Goal: Use online tool/utility: Utilize a website feature to perform a specific function

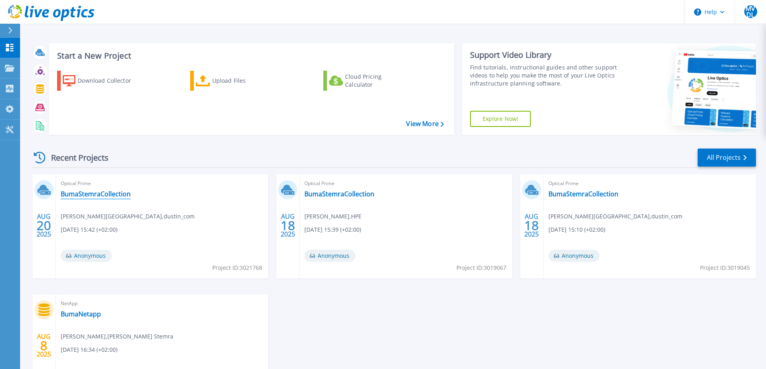
click at [92, 193] on link "BumaStemraCollection" at bounding box center [96, 194] width 70 height 8
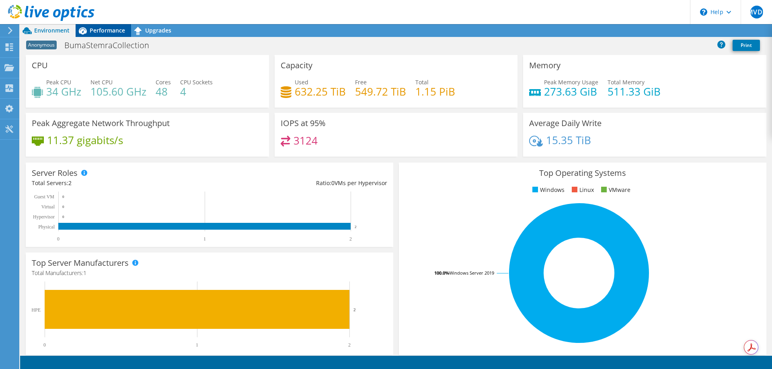
click at [103, 31] on span "Performance" at bounding box center [107, 31] width 35 height 8
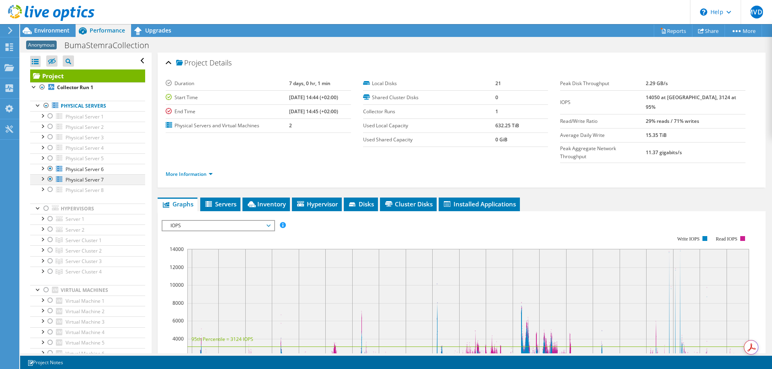
click at [43, 179] on div at bounding box center [42, 178] width 8 height 8
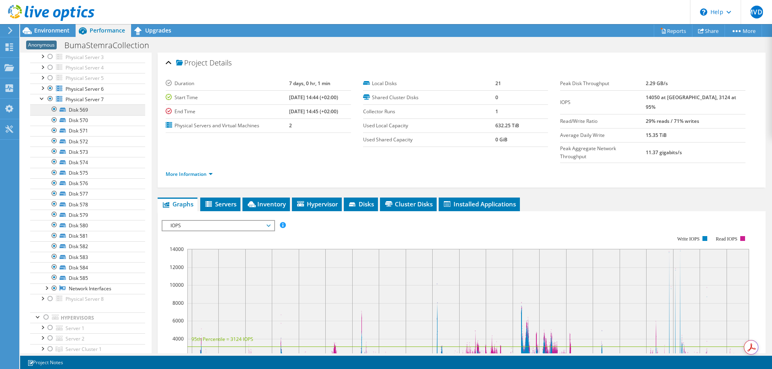
scroll to position [40, 0]
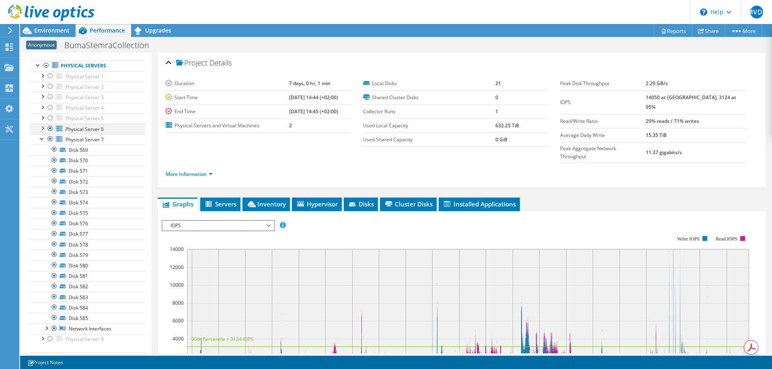
click at [45, 129] on div at bounding box center [42, 128] width 8 height 8
click at [54, 137] on div at bounding box center [54, 139] width 8 height 10
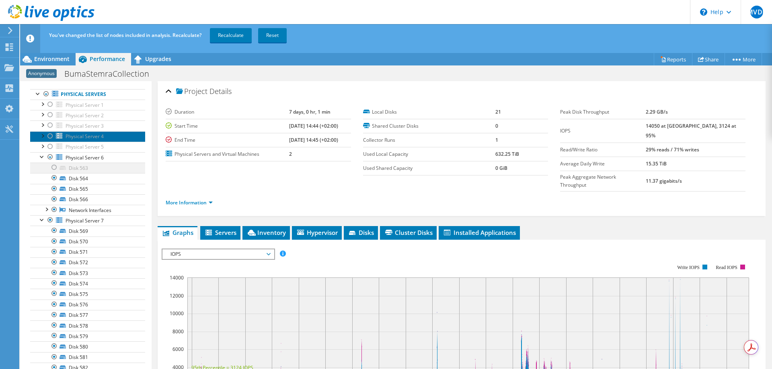
click at [54, 137] on link "Physical Server 4" at bounding box center [87, 136] width 115 height 10
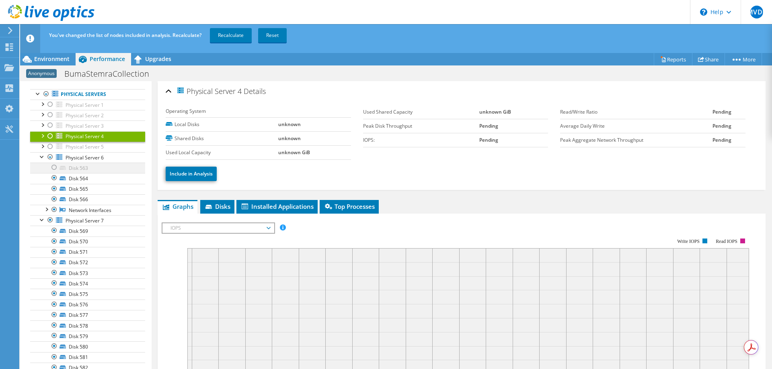
click at [53, 167] on div at bounding box center [54, 168] width 8 height 10
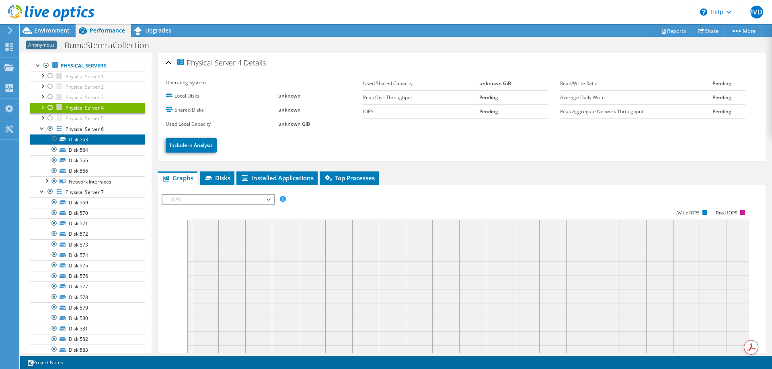
click at [83, 139] on link "Disk 563" at bounding box center [87, 139] width 115 height 10
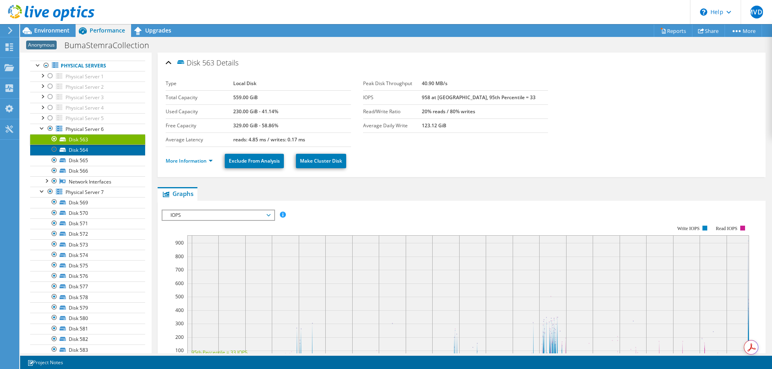
click at [77, 148] on link "Disk 564" at bounding box center [87, 150] width 115 height 10
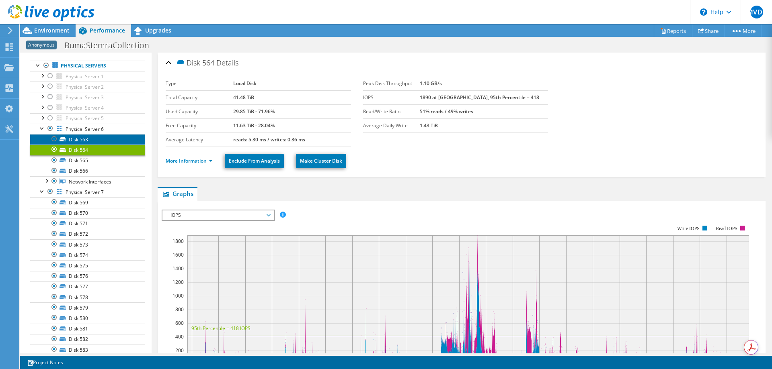
click at [80, 139] on link "Disk 563" at bounding box center [87, 139] width 115 height 10
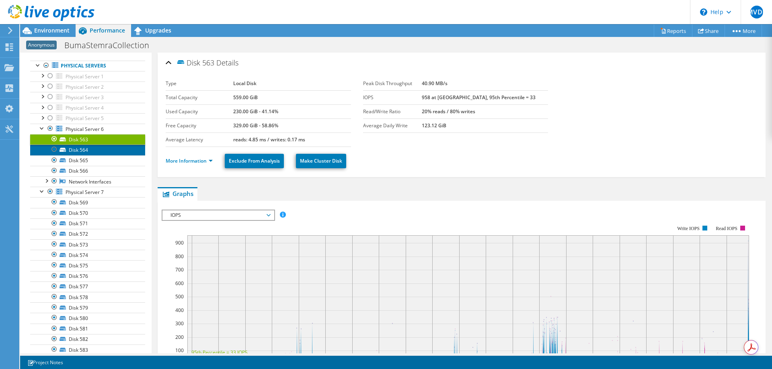
click at [81, 152] on link "Disk 564" at bounding box center [87, 150] width 115 height 10
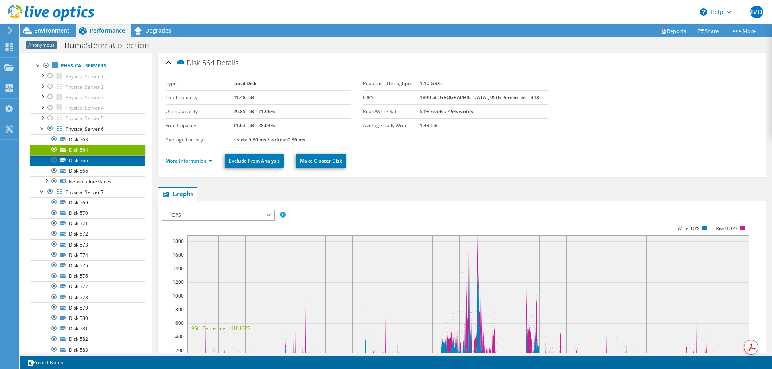
click at [81, 162] on link "Disk 565" at bounding box center [87, 161] width 115 height 10
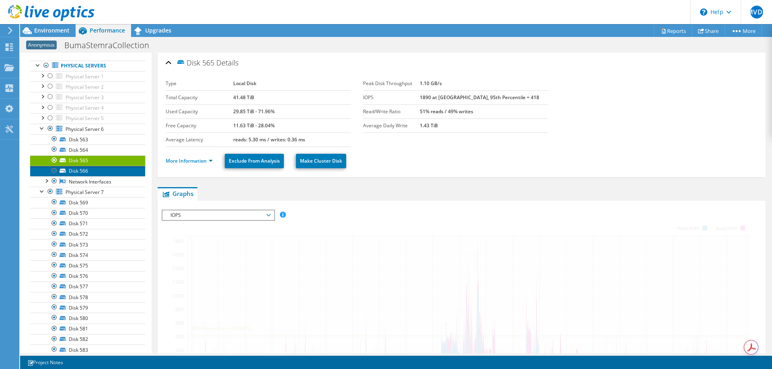
click at [81, 172] on link "Disk 566" at bounding box center [87, 171] width 115 height 10
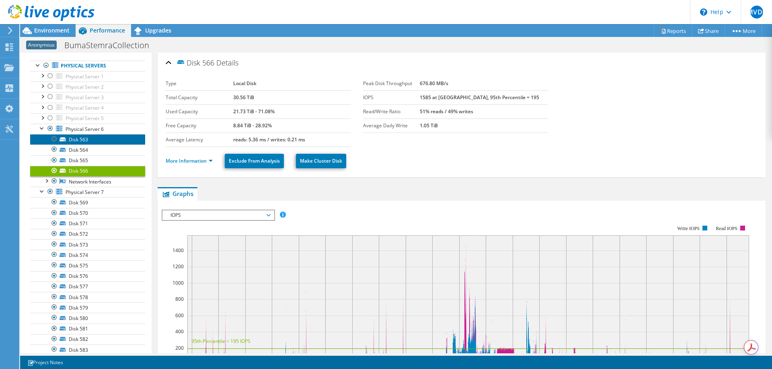
click at [83, 139] on link "Disk 563" at bounding box center [87, 139] width 115 height 10
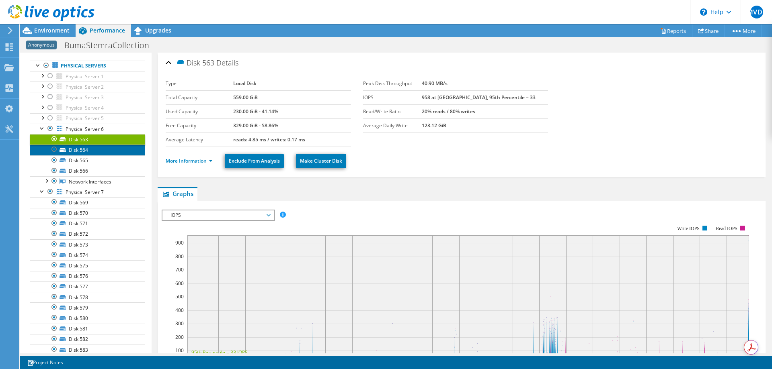
click at [82, 153] on link "Disk 564" at bounding box center [87, 150] width 115 height 10
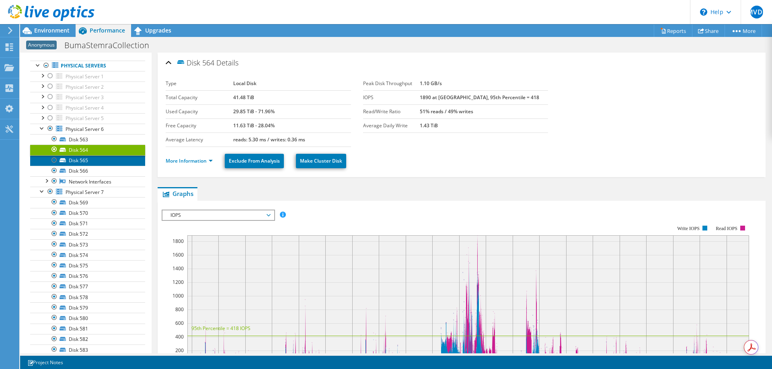
click at [82, 160] on link "Disk 565" at bounding box center [87, 161] width 115 height 10
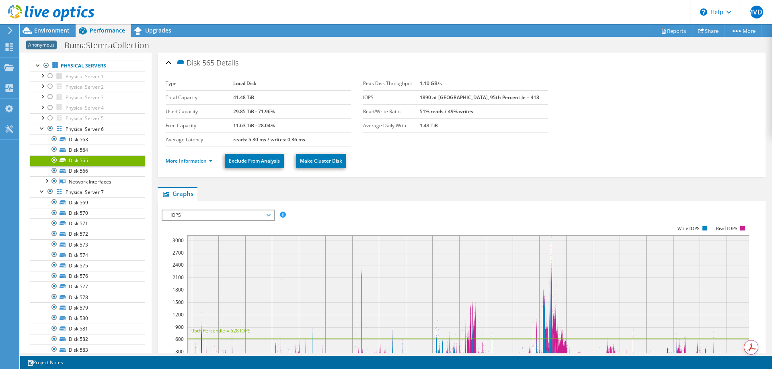
click at [82, 160] on link "Disk 565" at bounding box center [87, 161] width 115 height 10
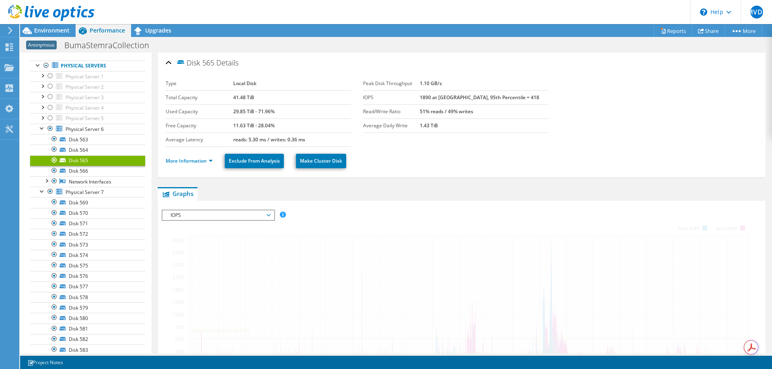
click at [82, 160] on link "Disk 565" at bounding box center [87, 161] width 115 height 10
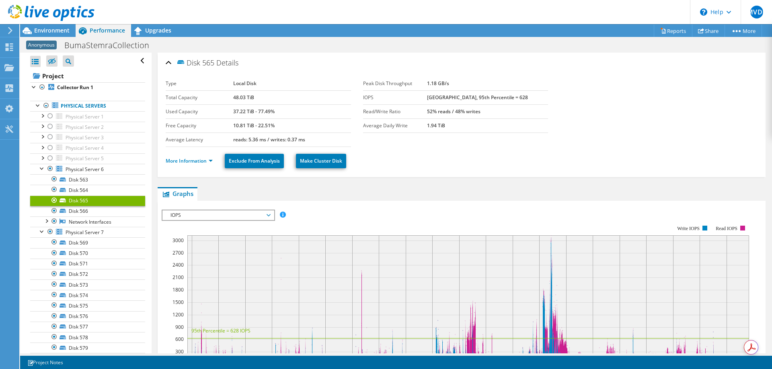
scroll to position [40, 0]
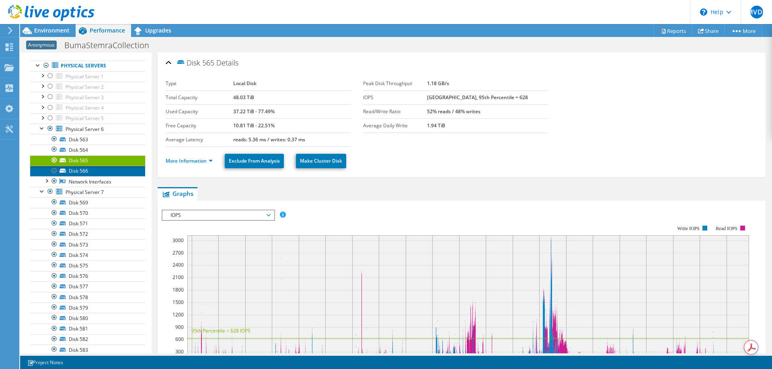
click at [79, 169] on link "Disk 566" at bounding box center [87, 171] width 115 height 10
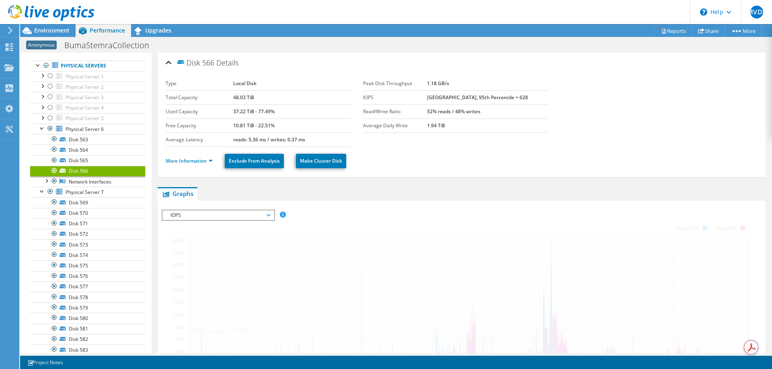
click at [79, 169] on link "Disk 566" at bounding box center [87, 171] width 115 height 10
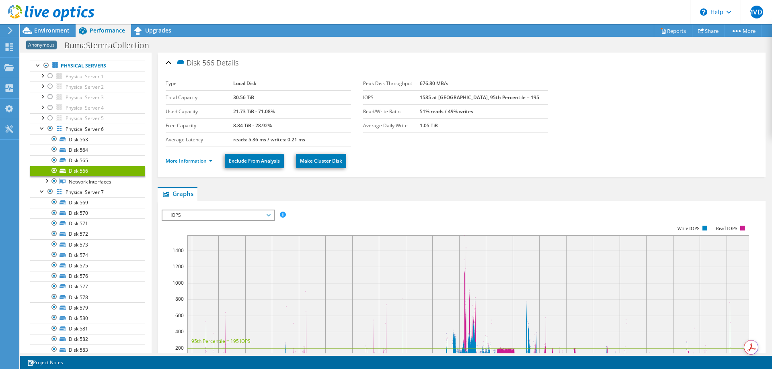
click at [79, 169] on link "Disk 566" at bounding box center [87, 171] width 115 height 10
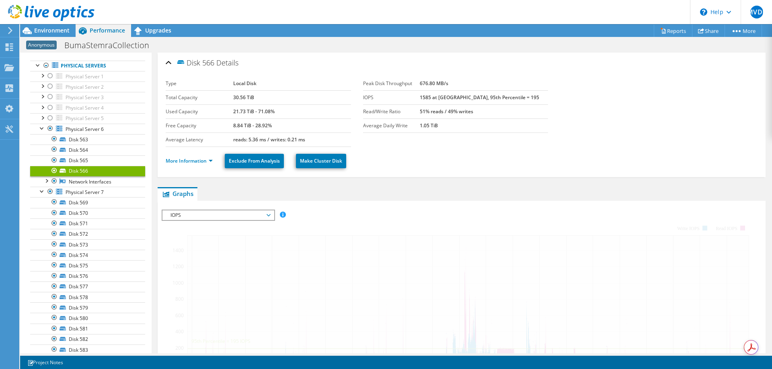
click at [79, 169] on link "Disk 566" at bounding box center [87, 171] width 115 height 10
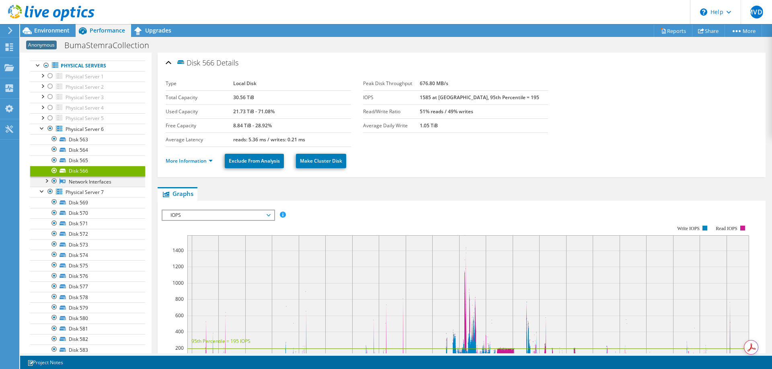
click at [46, 181] on div at bounding box center [46, 180] width 8 height 8
click at [80, 193] on link "NIC 361" at bounding box center [87, 192] width 115 height 10
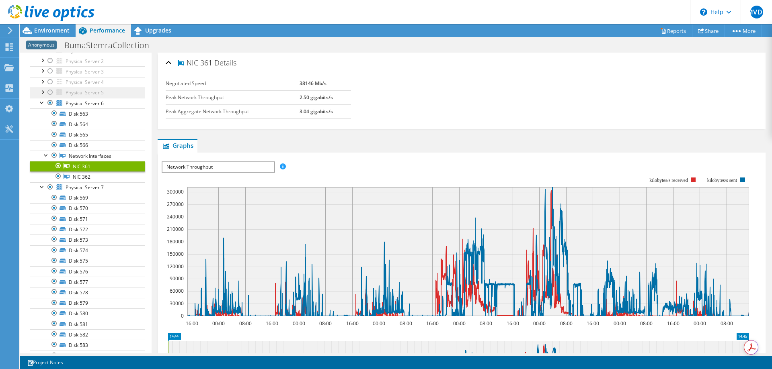
scroll to position [80, 0]
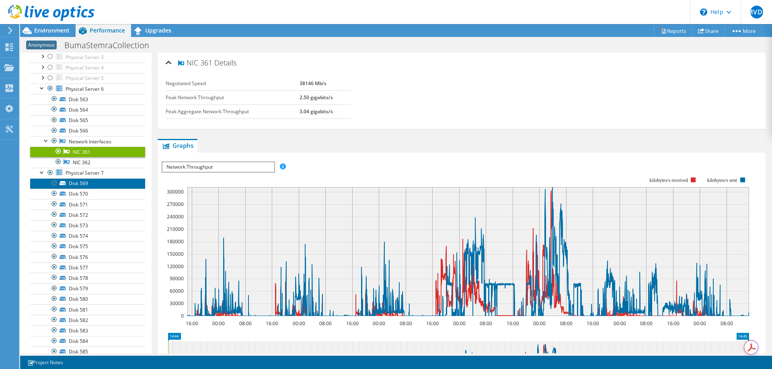
click at [85, 184] on link "Disk 569" at bounding box center [87, 183] width 115 height 10
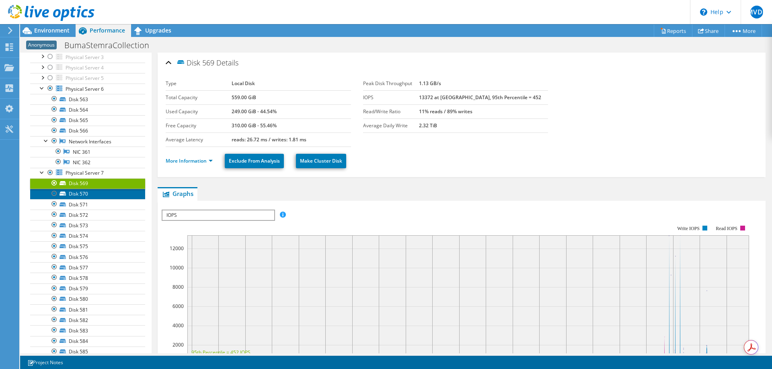
click at [82, 196] on link "Disk 570" at bounding box center [87, 194] width 115 height 10
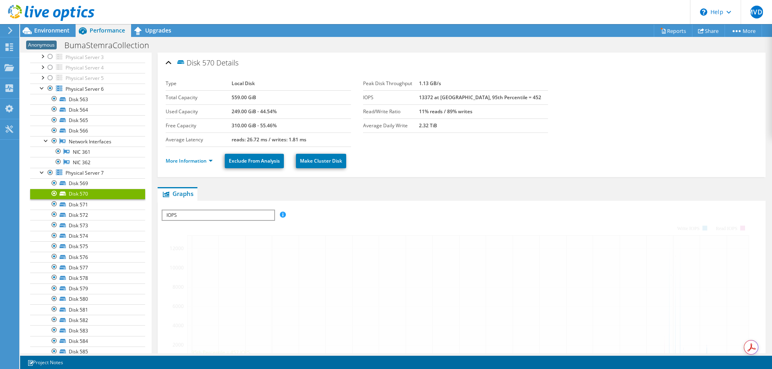
click at [82, 196] on link "Disk 570" at bounding box center [87, 194] width 115 height 10
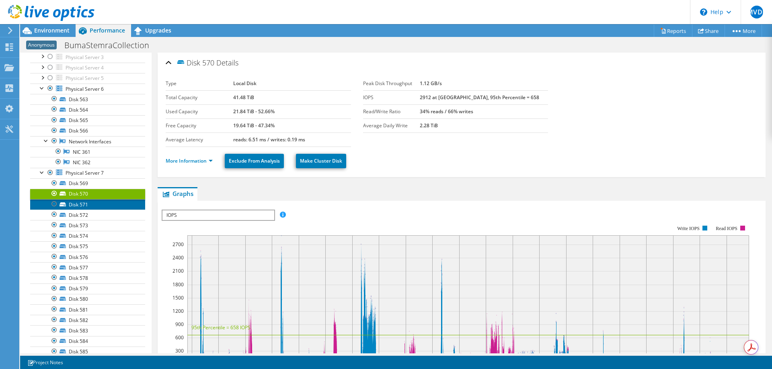
click at [82, 205] on link "Disk 571" at bounding box center [87, 204] width 115 height 10
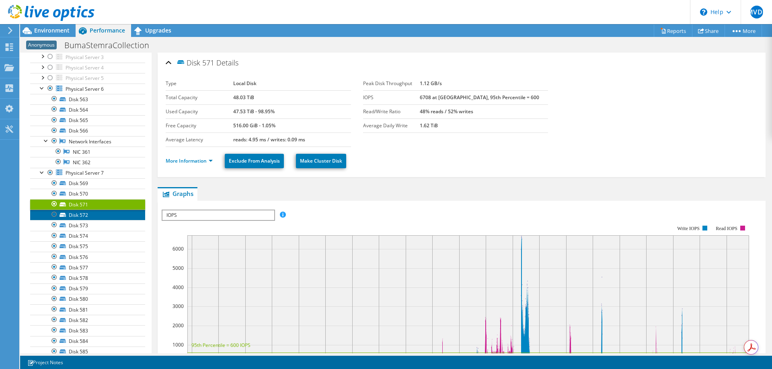
click at [82, 214] on link "Disk 572" at bounding box center [87, 215] width 115 height 10
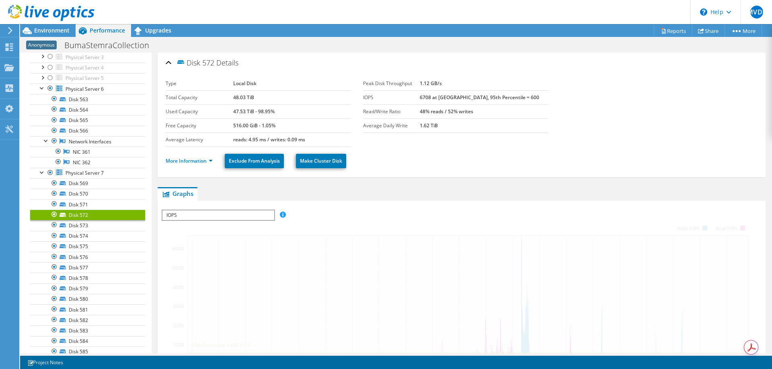
click at [82, 214] on link "Disk 572" at bounding box center [87, 215] width 115 height 10
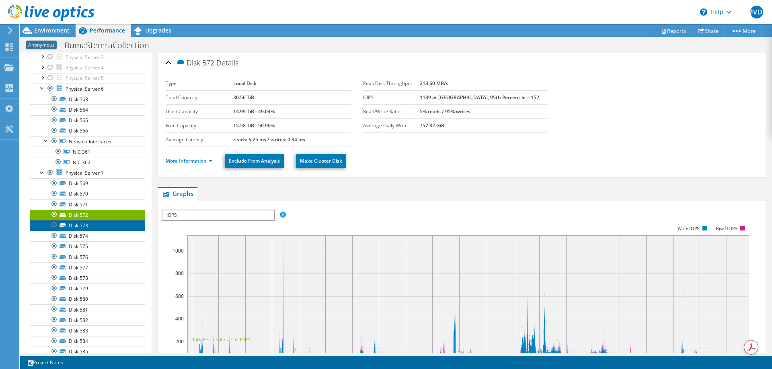
click at [82, 226] on link "Disk 573" at bounding box center [87, 225] width 115 height 10
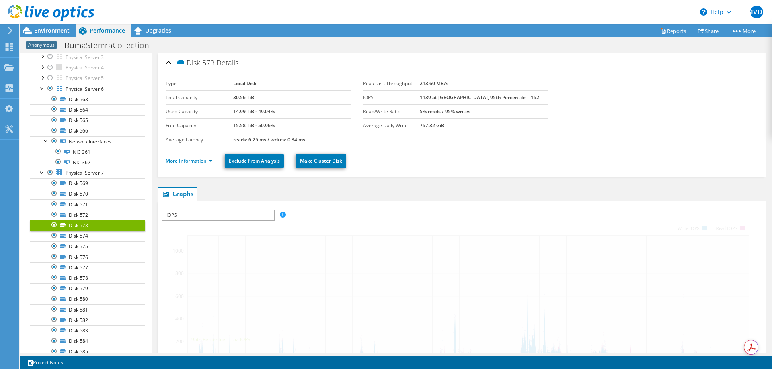
click at [82, 226] on link "Disk 573" at bounding box center [87, 225] width 115 height 10
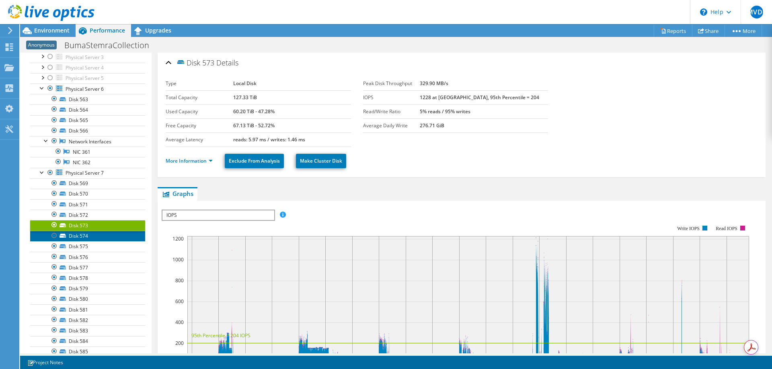
click at [80, 237] on link "Disk 574" at bounding box center [87, 236] width 115 height 10
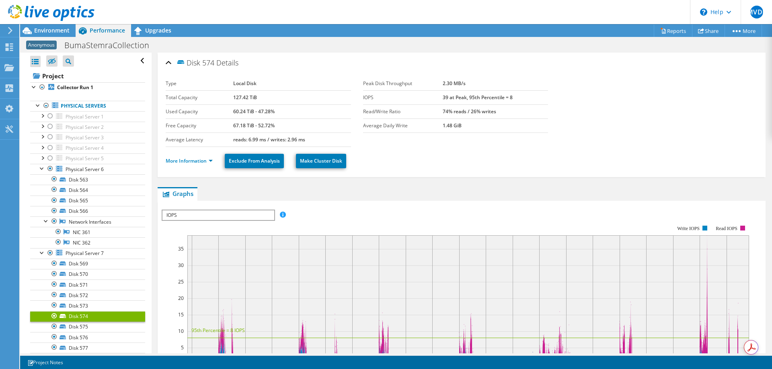
scroll to position [80, 0]
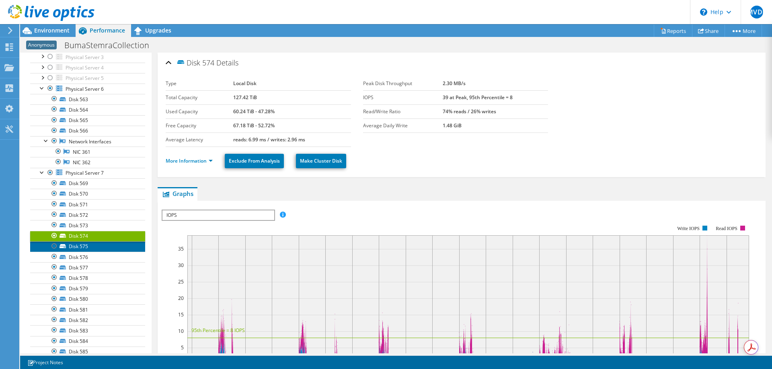
click at [80, 247] on link "Disk 575" at bounding box center [87, 247] width 115 height 10
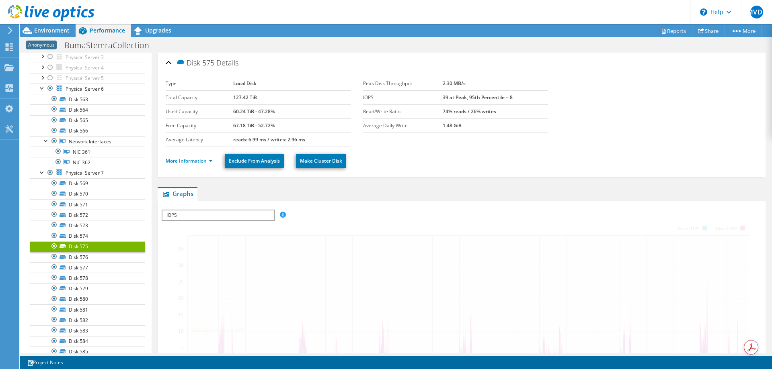
click at [80, 247] on link "Disk 575" at bounding box center [87, 247] width 115 height 10
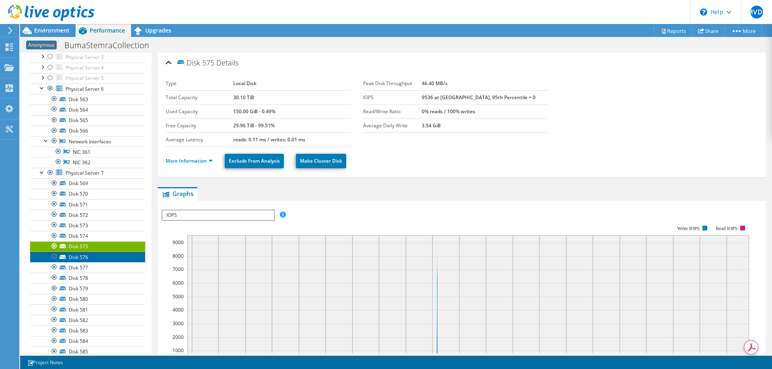
click at [82, 257] on link "Disk 576" at bounding box center [87, 257] width 115 height 10
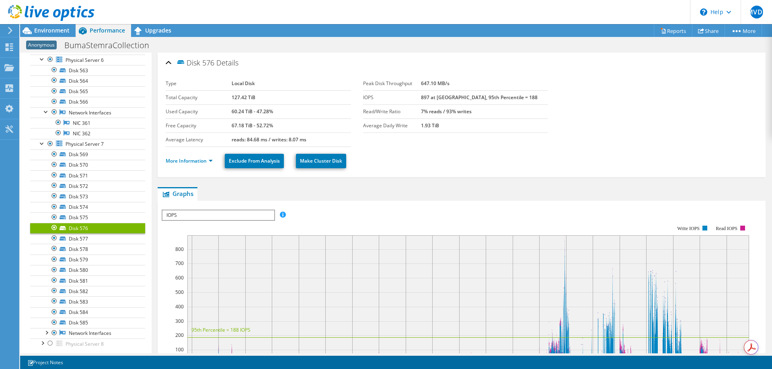
scroll to position [121, 0]
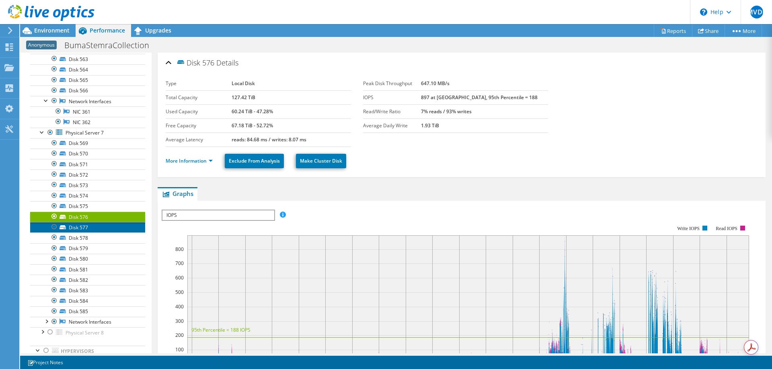
click at [82, 228] on link "Disk 577" at bounding box center [87, 227] width 115 height 10
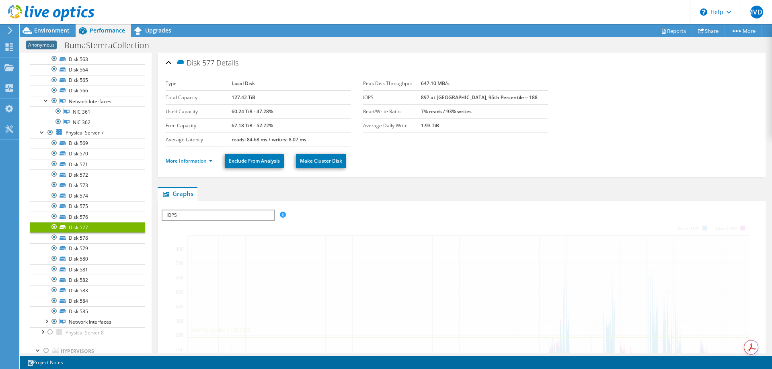
click at [82, 228] on link "Disk 577" at bounding box center [87, 227] width 115 height 10
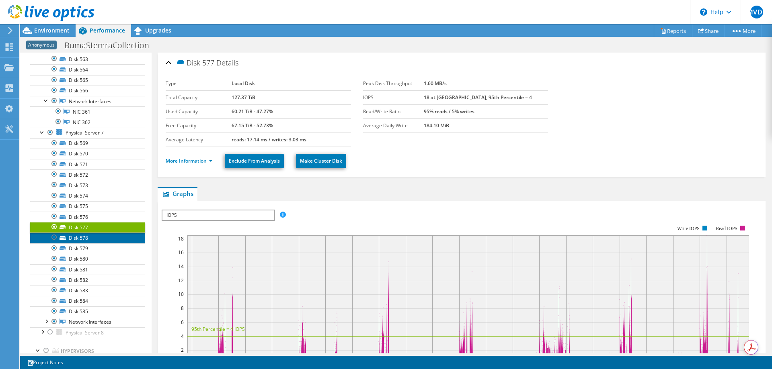
click at [81, 238] on link "Disk 578" at bounding box center [87, 238] width 115 height 10
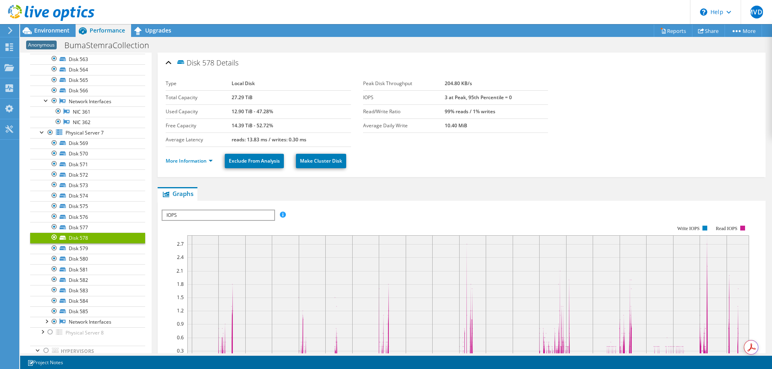
click at [85, 235] on link "Disk 578" at bounding box center [87, 238] width 115 height 10
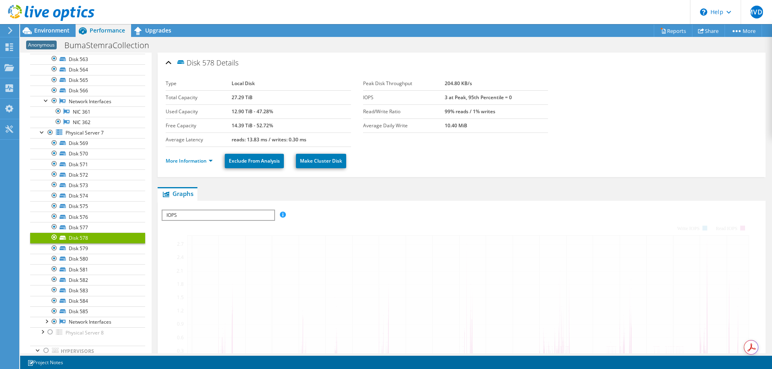
click at [85, 235] on link "Disk 578" at bounding box center [87, 238] width 115 height 10
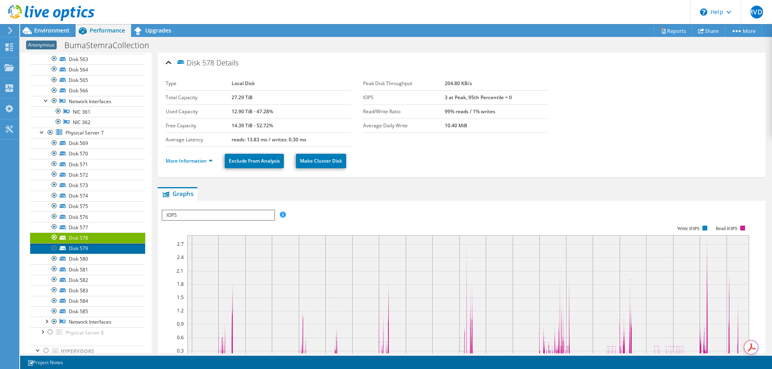
click at [83, 249] on link "Disk 579" at bounding box center [87, 249] width 115 height 10
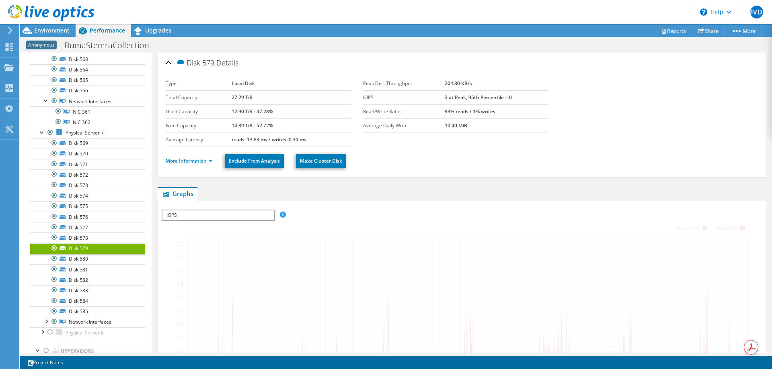
click at [83, 249] on link "Disk 579" at bounding box center [87, 249] width 115 height 10
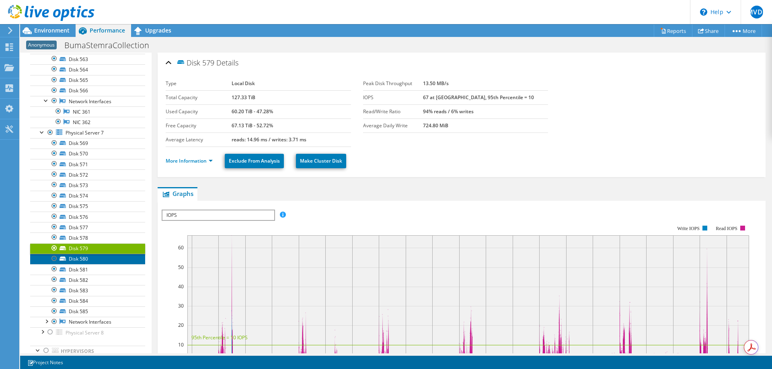
click at [80, 260] on link "Disk 580" at bounding box center [87, 259] width 115 height 10
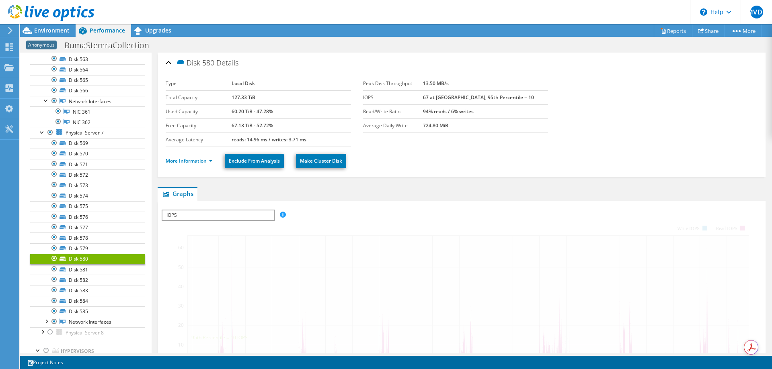
click at [80, 260] on link "Disk 580" at bounding box center [87, 259] width 115 height 10
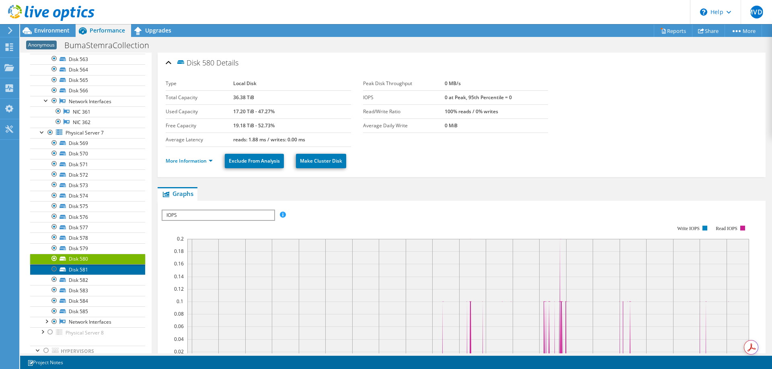
click at [75, 270] on link "Disk 581" at bounding box center [87, 270] width 115 height 10
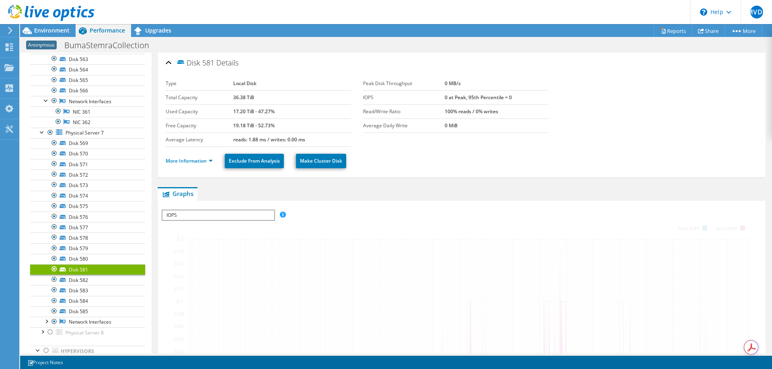
click at [75, 270] on link "Disk 581" at bounding box center [87, 270] width 115 height 10
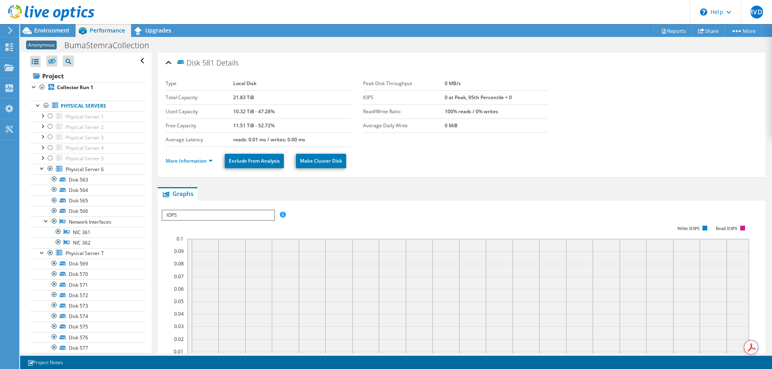
scroll to position [121, 0]
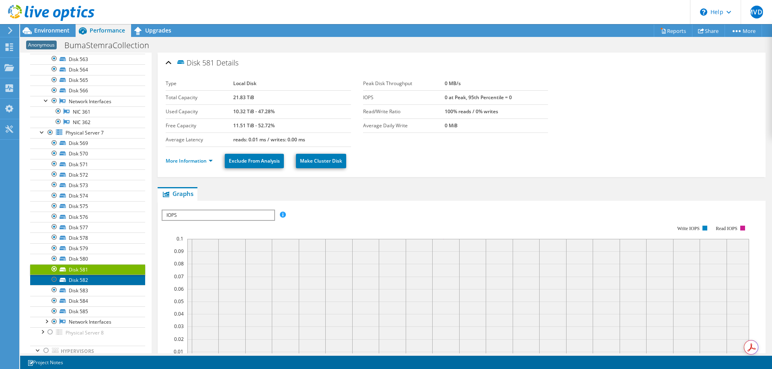
click at [75, 279] on link "Disk 582" at bounding box center [87, 280] width 115 height 10
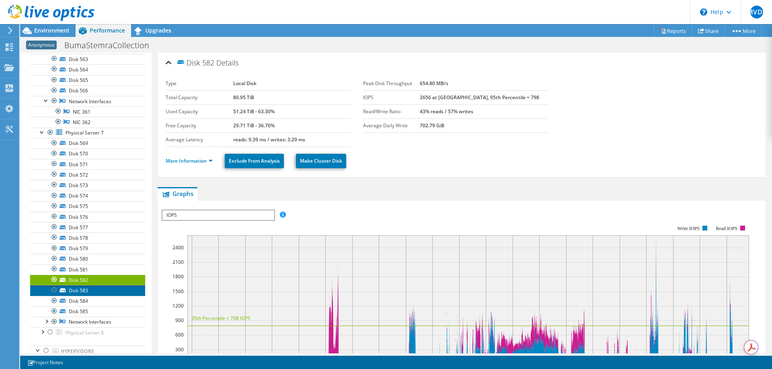
click at [80, 291] on link "Disk 583" at bounding box center [87, 290] width 115 height 10
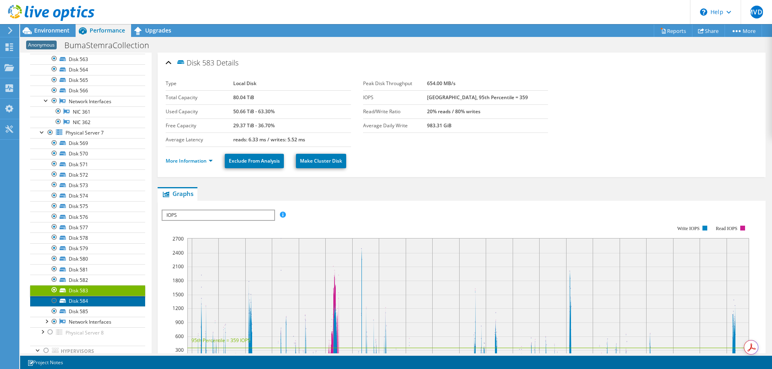
click at [80, 301] on link "Disk 584" at bounding box center [87, 301] width 115 height 10
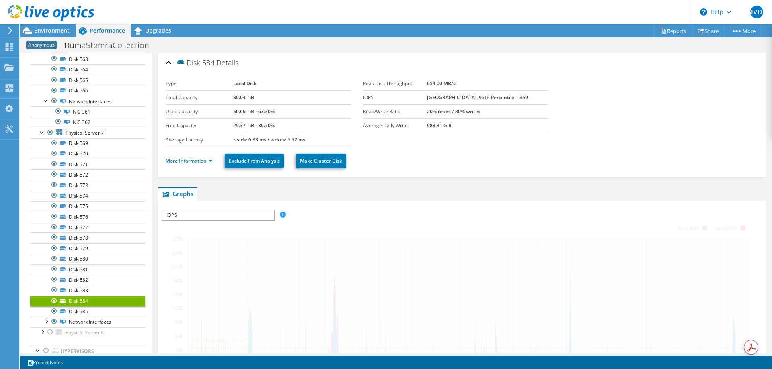
click at [80, 301] on link "Disk 584" at bounding box center [87, 301] width 115 height 10
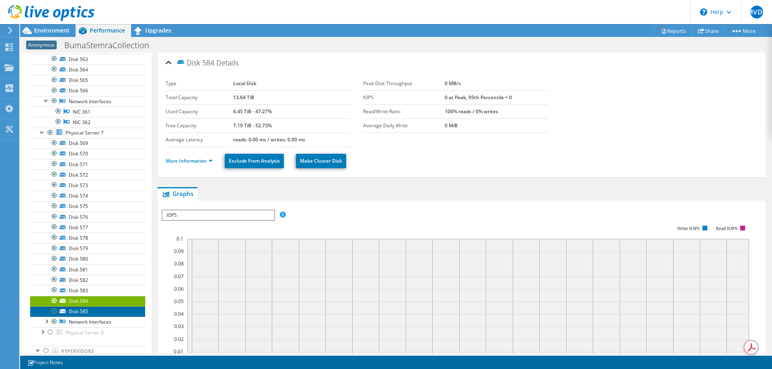
click at [78, 315] on link "Disk 585" at bounding box center [87, 312] width 115 height 10
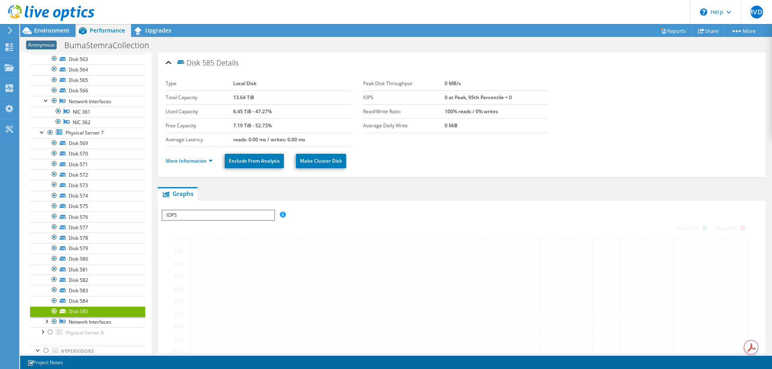
click at [78, 315] on link "Disk 585" at bounding box center [87, 312] width 115 height 10
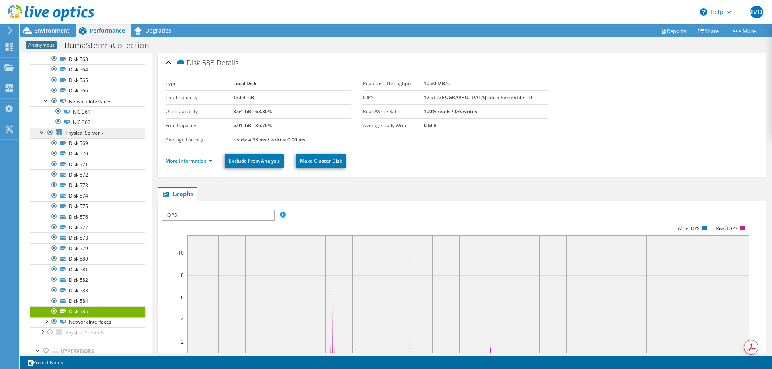
scroll to position [80, 0]
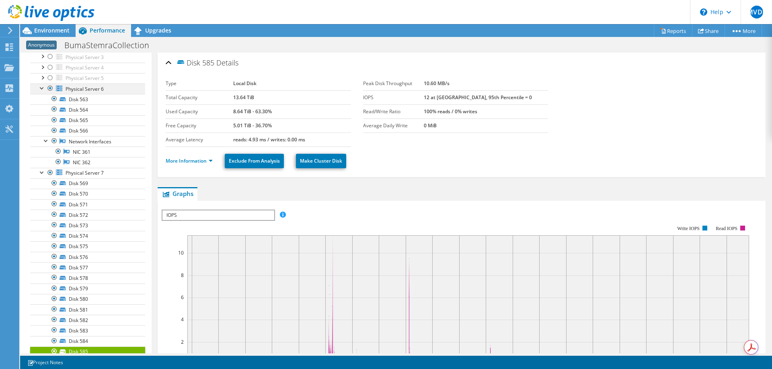
click at [51, 88] on div at bounding box center [50, 89] width 8 height 10
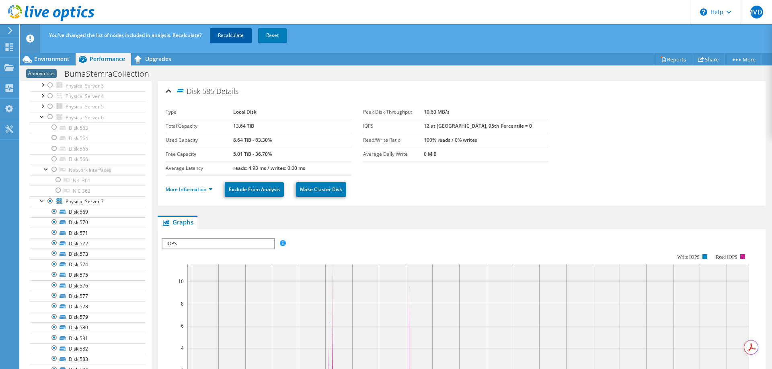
click at [226, 32] on link "Recalculate" at bounding box center [231, 35] width 42 height 14
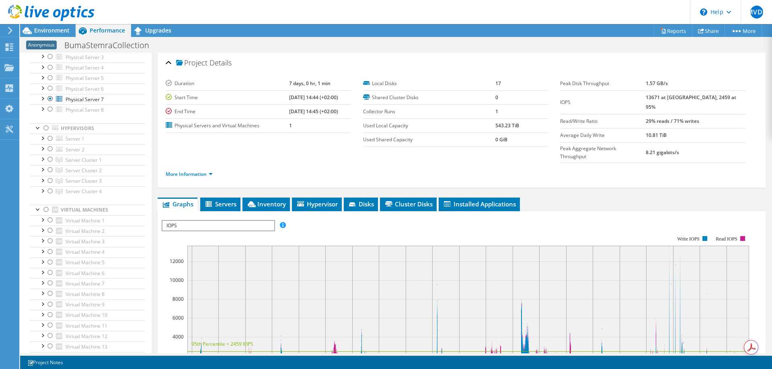
click at [99, 30] on span "Performance" at bounding box center [107, 31] width 35 height 8
click at [57, 29] on span "Environment" at bounding box center [51, 31] width 35 height 8
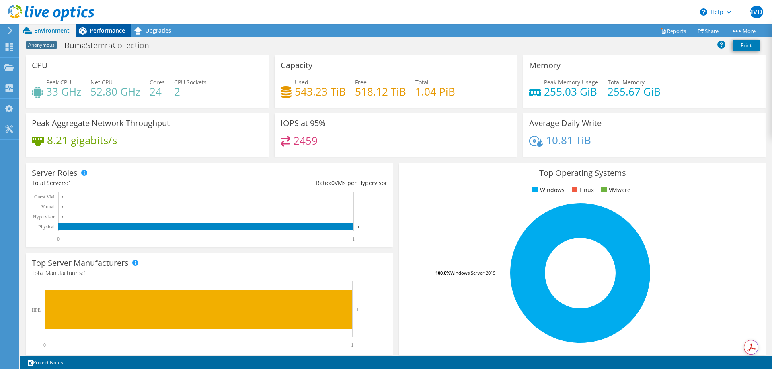
click at [114, 30] on span "Performance" at bounding box center [107, 31] width 35 height 8
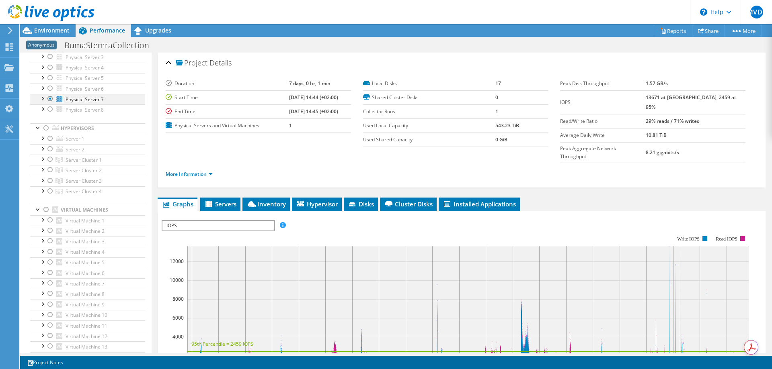
click at [49, 98] on div at bounding box center [50, 99] width 8 height 10
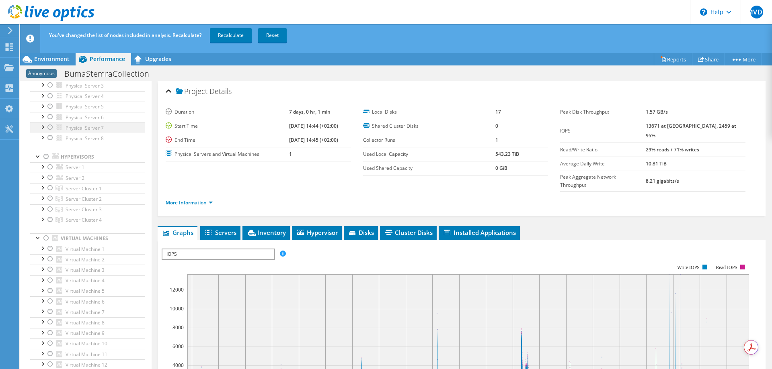
click at [52, 127] on div at bounding box center [50, 128] width 8 height 10
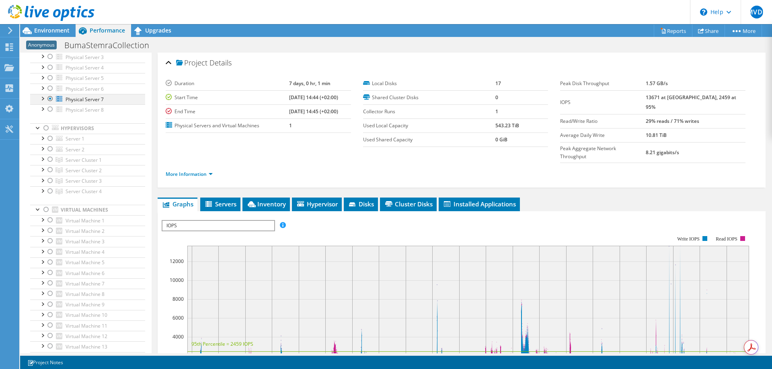
click at [49, 99] on div at bounding box center [50, 99] width 8 height 10
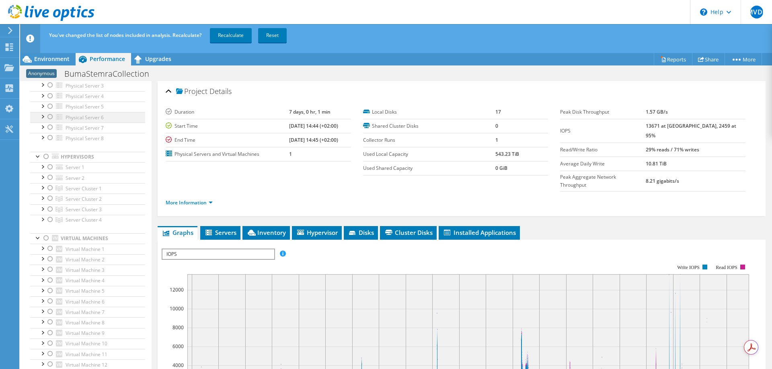
click at [49, 118] on div at bounding box center [50, 117] width 8 height 10
click at [226, 33] on link "Recalculate" at bounding box center [231, 35] width 42 height 14
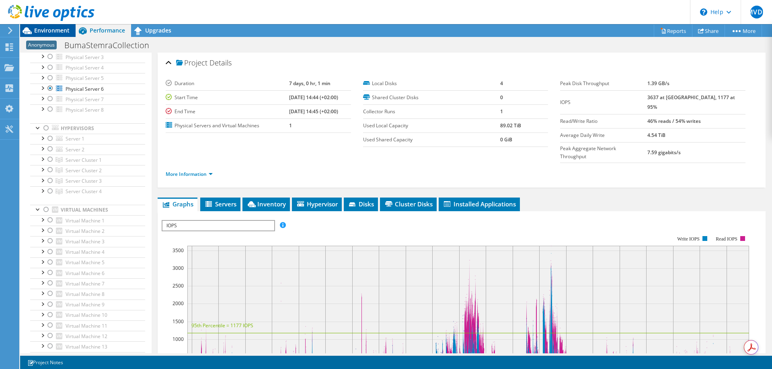
click at [55, 30] on span "Environment" at bounding box center [51, 31] width 35 height 8
